Goal: Check status: Check status

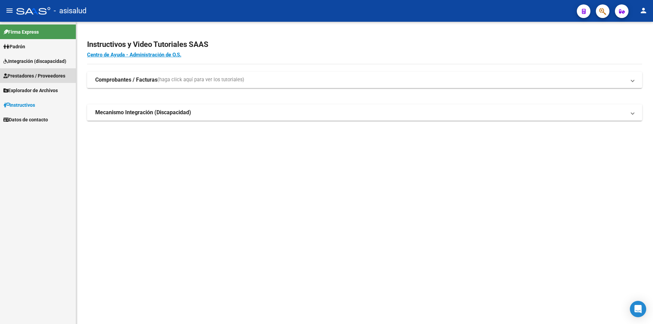
click at [35, 74] on span "Prestadores / Proveedores" at bounding box center [34, 75] width 62 height 7
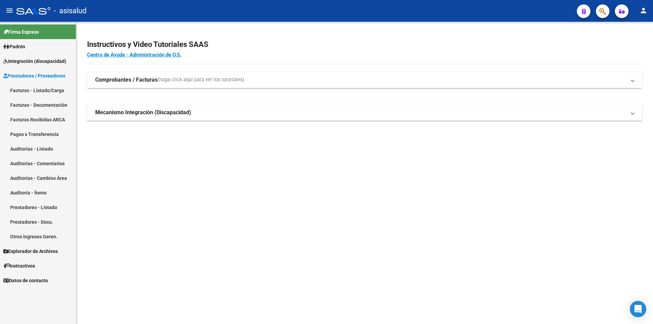
click at [45, 119] on link "Facturas Recibidas ARCA" at bounding box center [38, 119] width 76 height 15
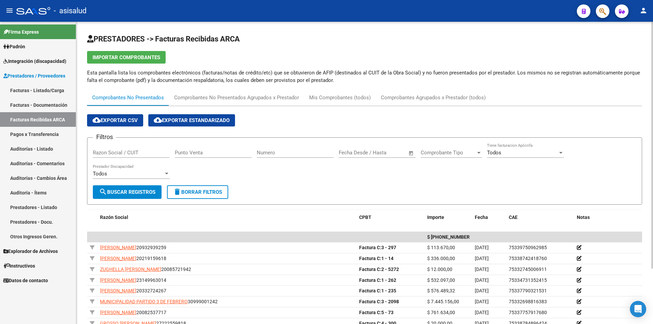
click at [144, 153] on input "Razon Social / CUIT" at bounding box center [131, 153] width 77 height 6
paste input "33607308409"
type input "33607308409"
click at [145, 190] on span "search Buscar Registros" at bounding box center [127, 192] width 56 height 6
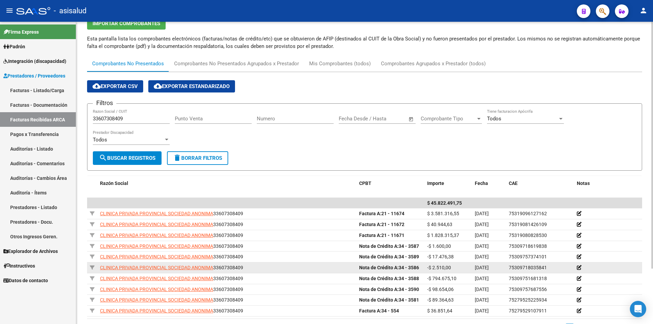
scroll to position [68, 0]
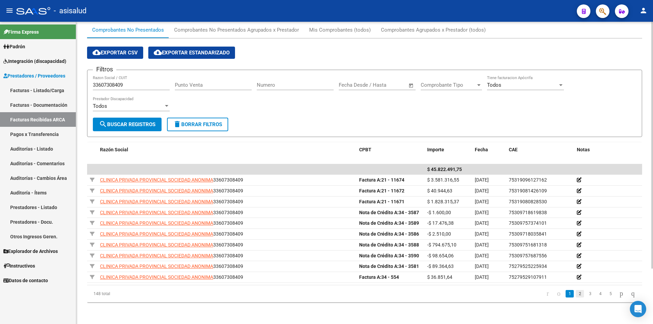
click at [576, 294] on link "2" at bounding box center [580, 293] width 8 height 7
click at [586, 294] on link "3" at bounding box center [590, 293] width 8 height 7
click at [443, 83] on span "Comprobante Tipo" at bounding box center [448, 85] width 55 height 6
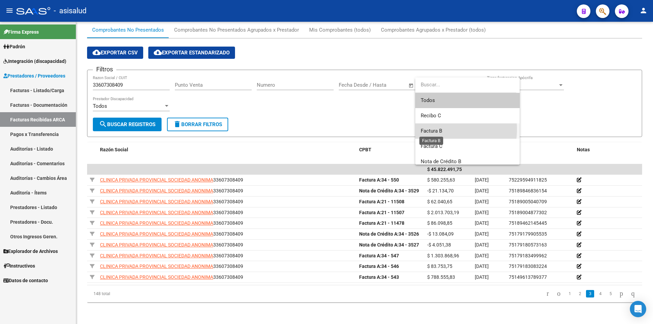
click at [434, 129] on span "Factura B" at bounding box center [431, 131] width 21 height 6
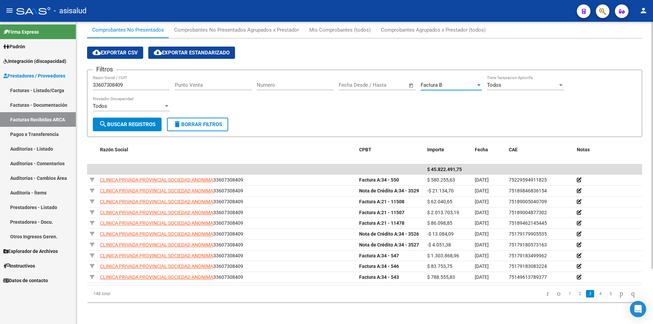
click at [145, 123] on span "search Buscar Registros" at bounding box center [127, 124] width 56 height 6
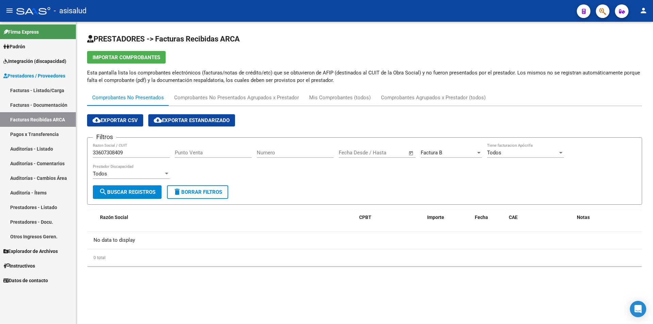
scroll to position [0, 0]
click at [437, 153] on span "Factura B" at bounding box center [431, 153] width 21 height 6
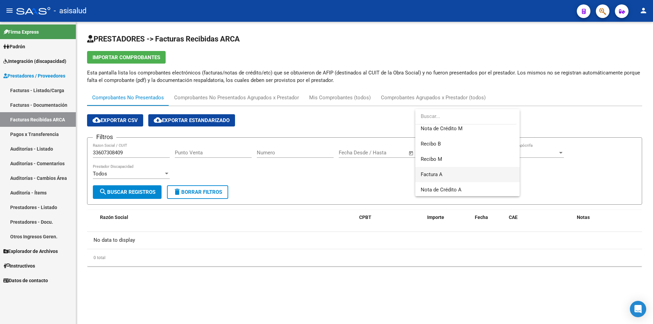
click at [443, 176] on span "Factura A" at bounding box center [468, 174] width 94 height 15
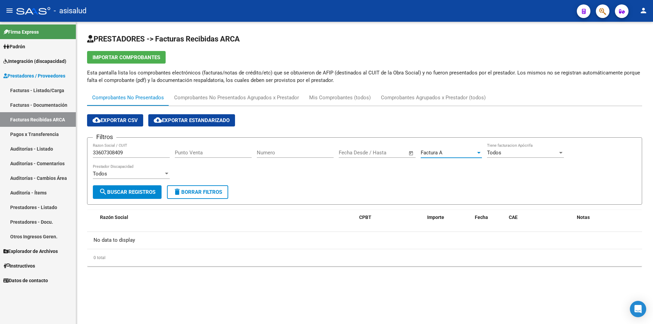
click at [143, 191] on span "search Buscar Registros" at bounding box center [127, 192] width 56 height 6
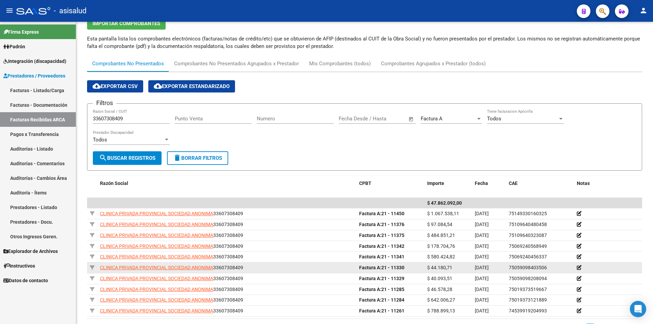
scroll to position [68, 0]
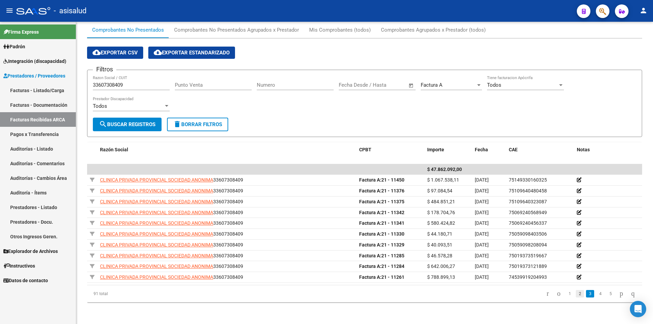
click at [576, 294] on link "2" at bounding box center [580, 293] width 8 height 7
click at [566, 295] on link "1" at bounding box center [570, 293] width 8 height 7
